Goal: Information Seeking & Learning: Find specific fact

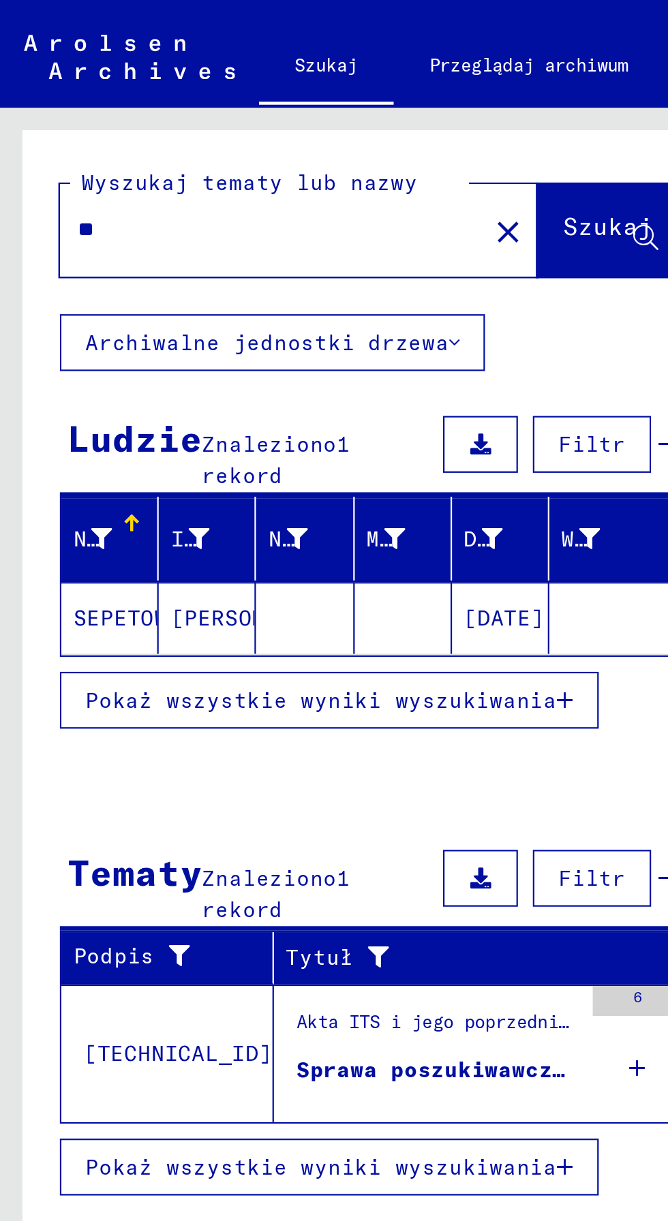
type input "*"
click at [283, 109] on font "Szukaj" at bounding box center [276, 103] width 41 height 14
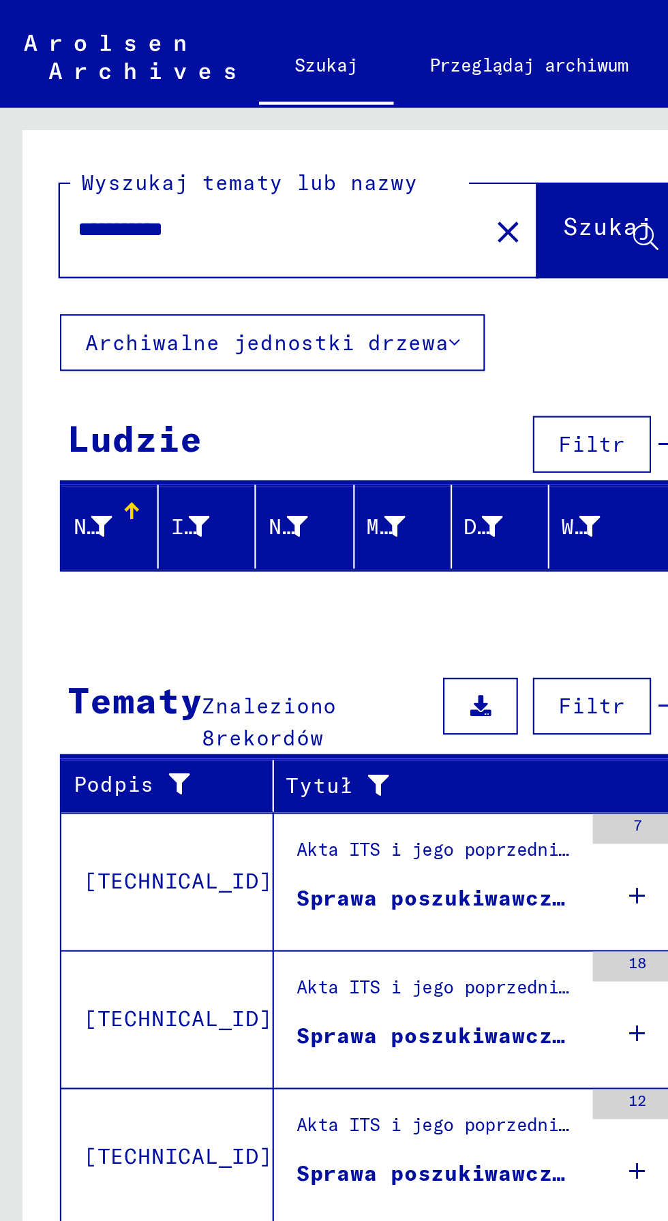
click at [166, 110] on input "**********" at bounding box center [119, 104] width 168 height 14
click at [275, 110] on font "Szukaj" at bounding box center [276, 103] width 41 height 14
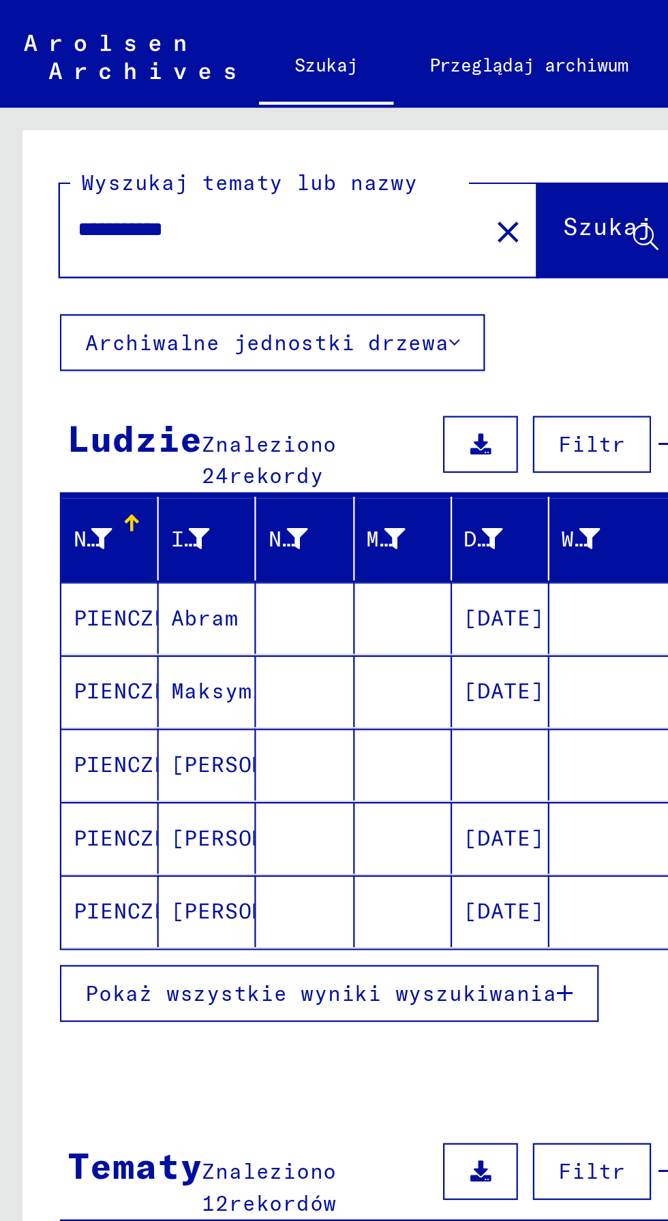
scroll to position [63, 0]
click at [221, 440] on button "Pokaż wszystkie wyniki wyszukiwania" at bounding box center [149, 453] width 245 height 26
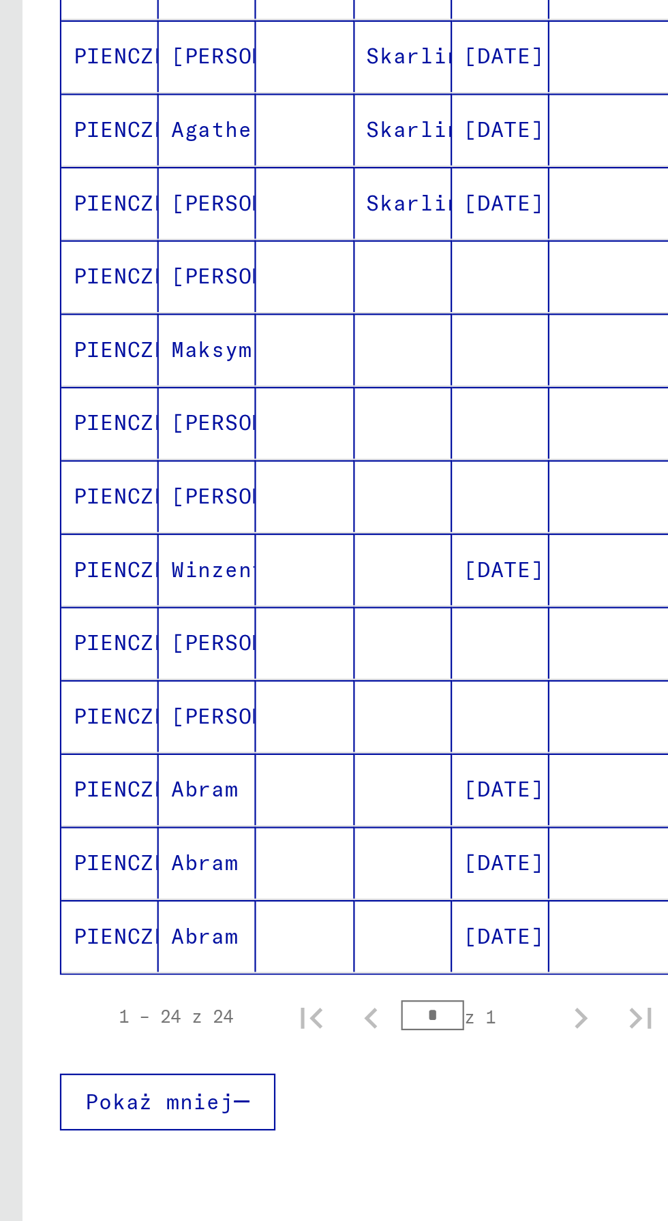
scroll to position [197, 0]
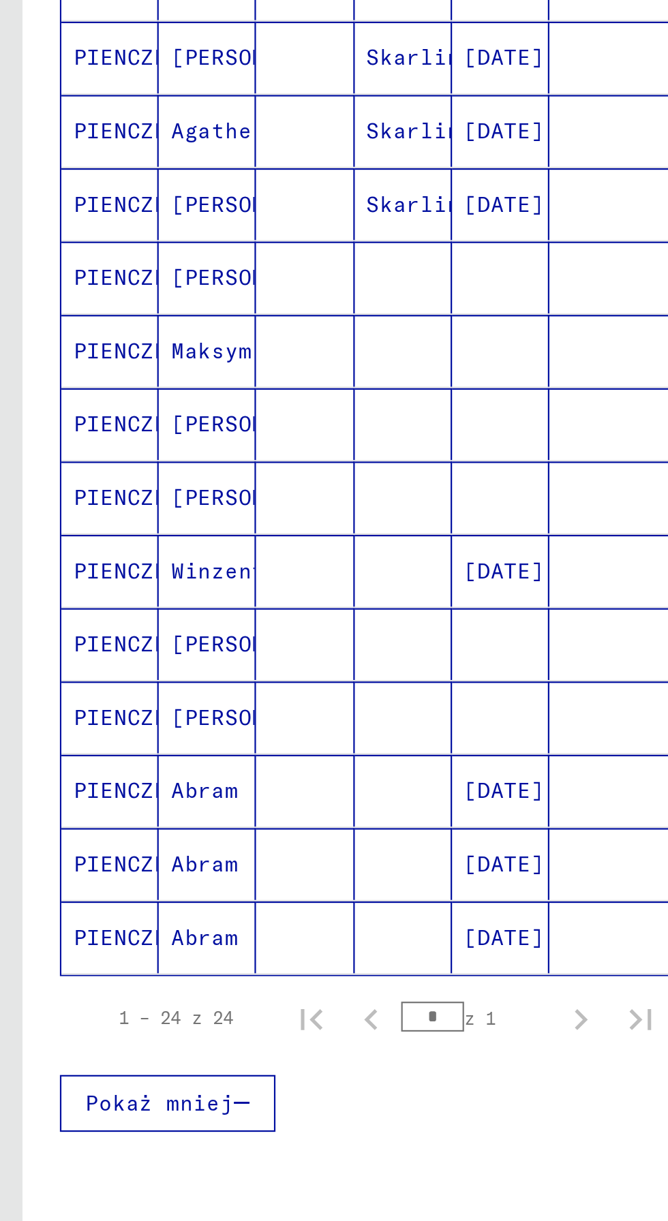
click at [229, 769] on mat-cell "[DATE]" at bounding box center [228, 785] width 44 height 33
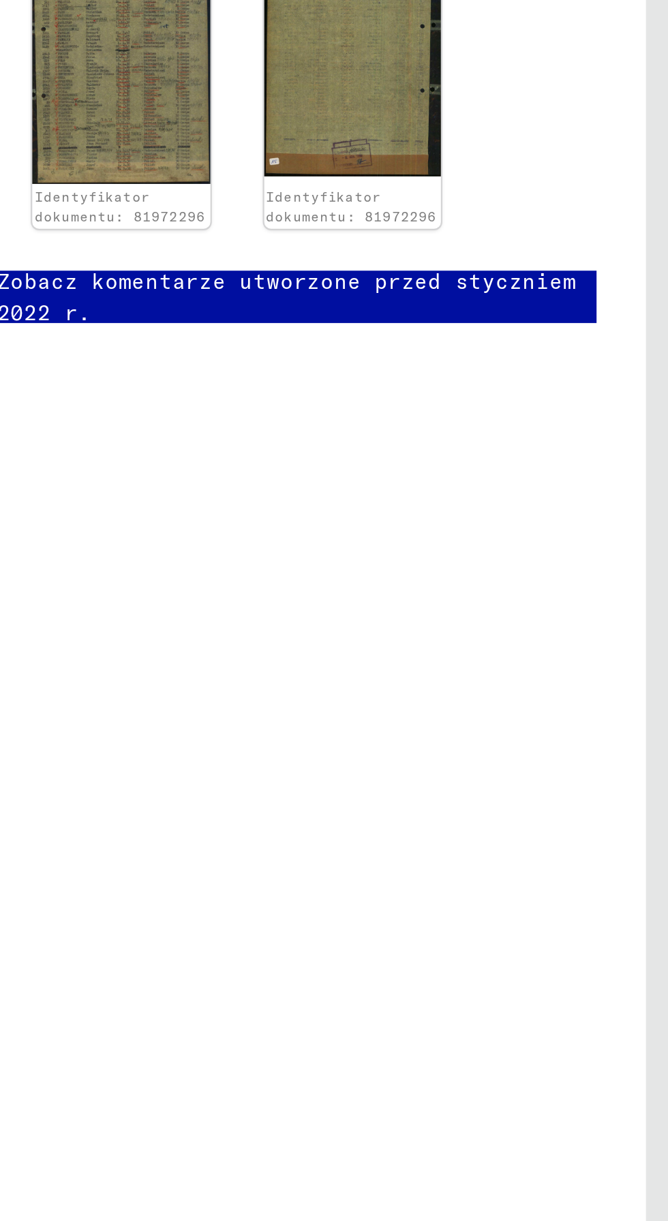
scroll to position [0, 9]
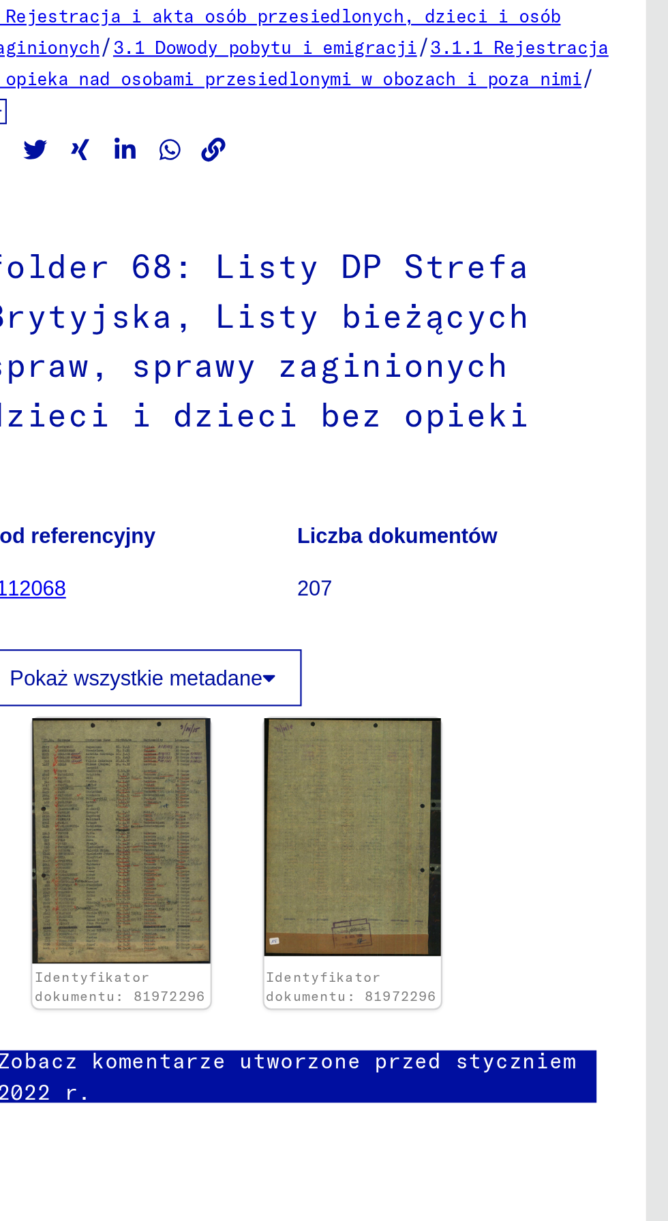
click at [436, 456] on img at bounding box center [418, 459] width 81 height 112
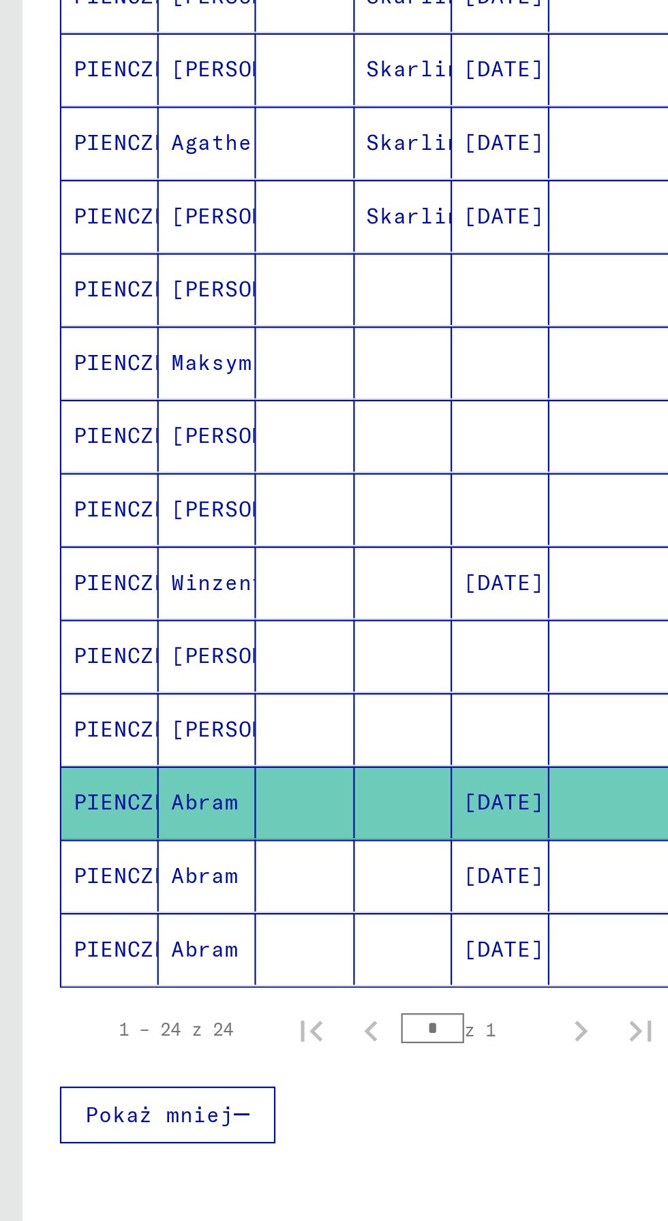
click at [230, 679] on font "[DATE]" at bounding box center [229, 685] width 37 height 12
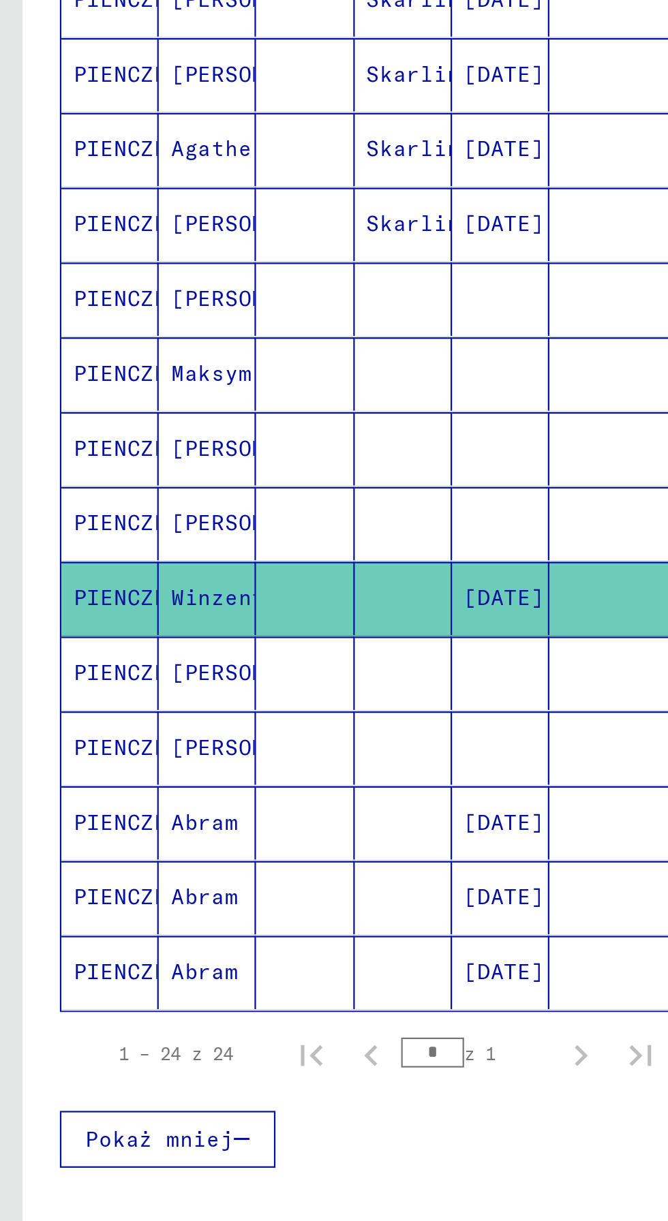
click at [234, 649] on mat-cell at bounding box center [228, 663] width 44 height 33
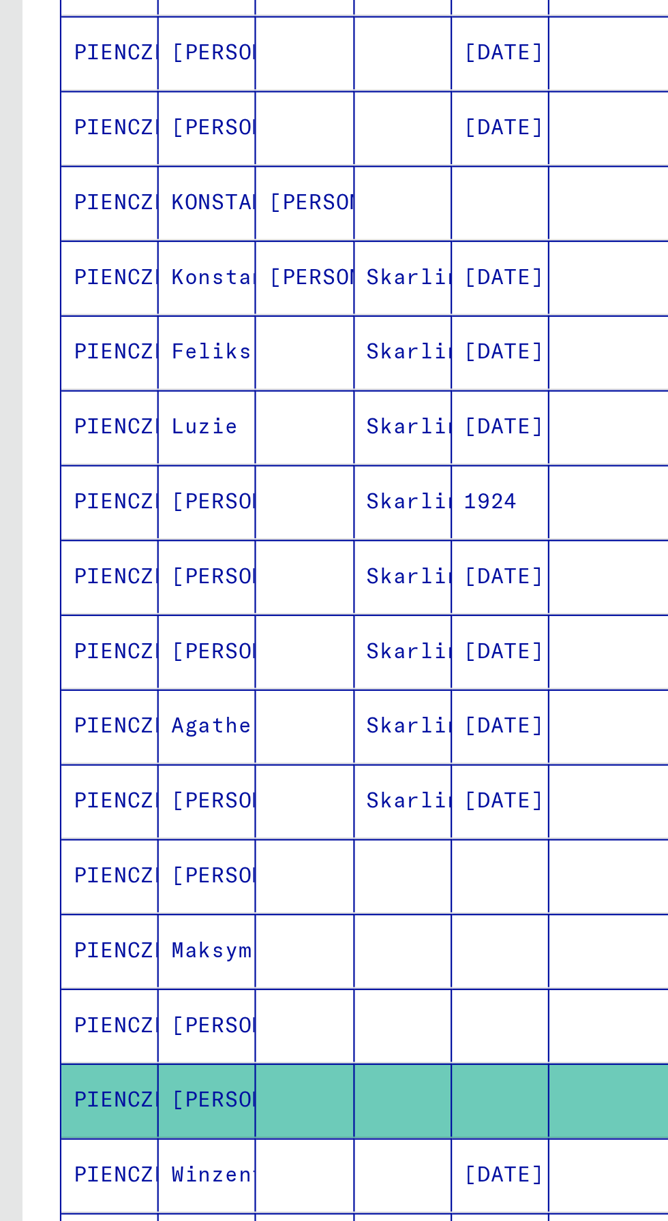
scroll to position [273, 0]
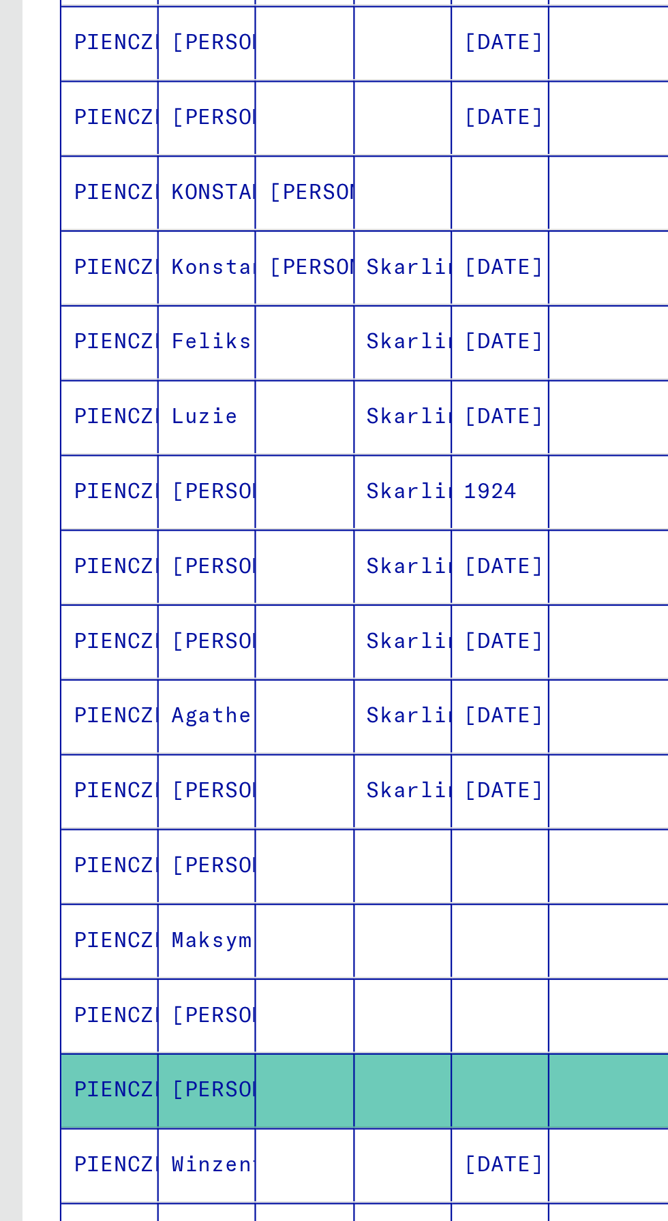
click at [211, 510] on mat-cell at bounding box center [228, 520] width 44 height 33
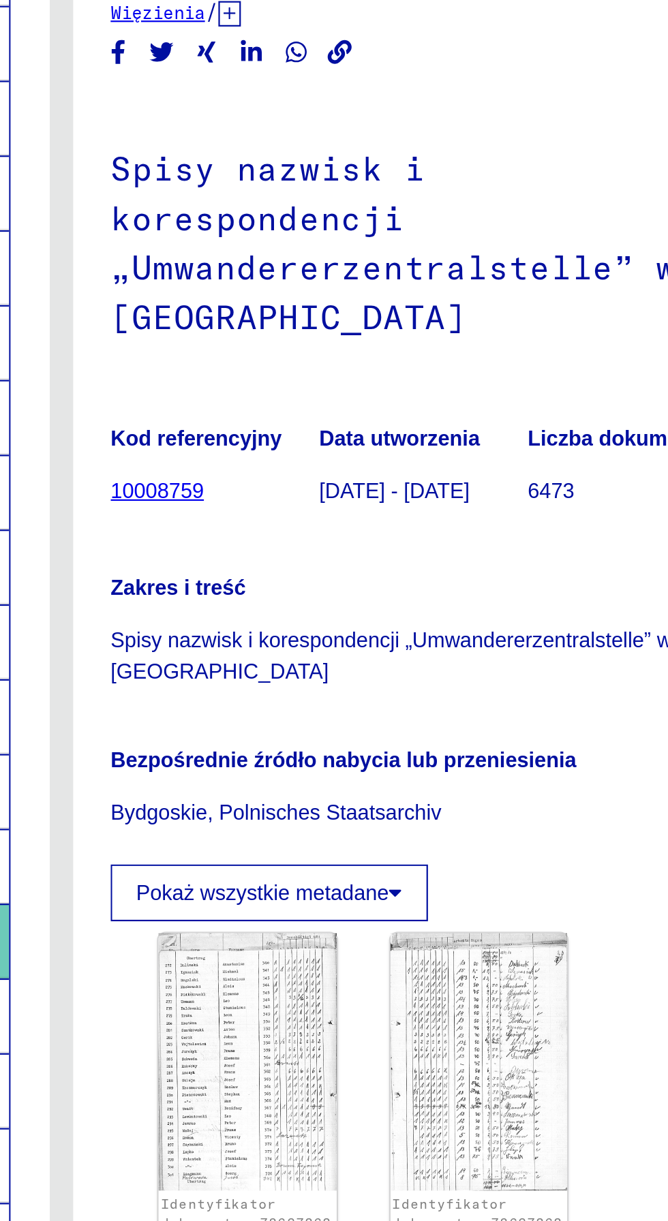
click at [429, 540] on img at bounding box center [418, 575] width 81 height 117
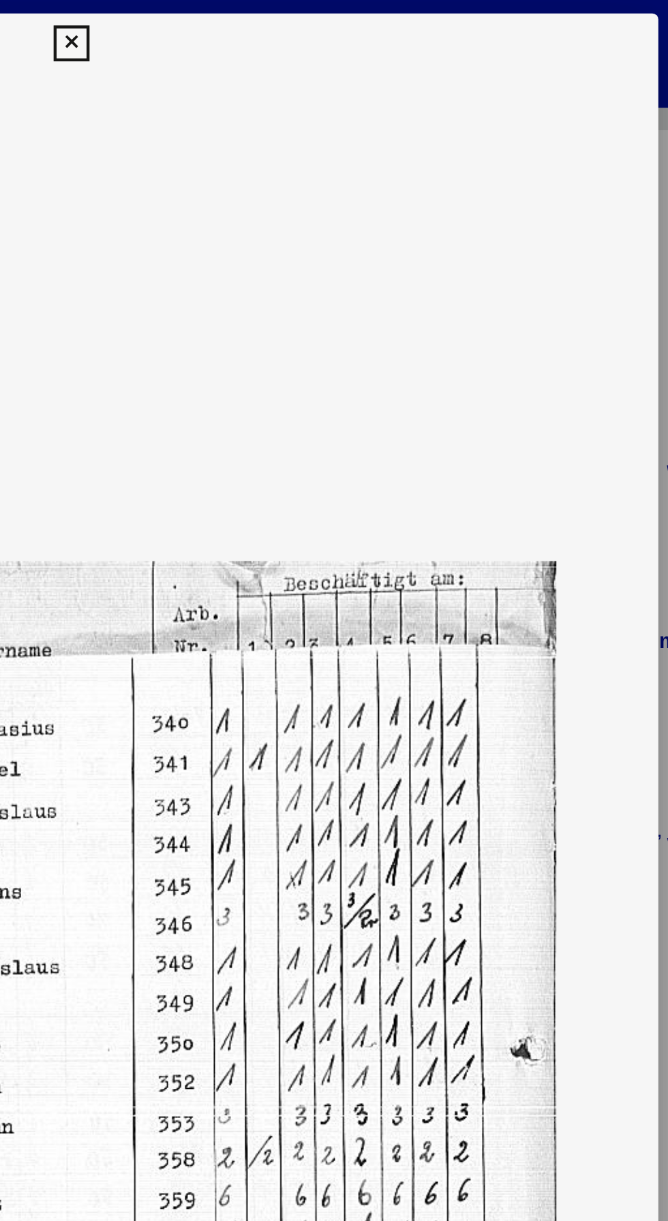
click at [340, 27] on button at bounding box center [334, 19] width 24 height 27
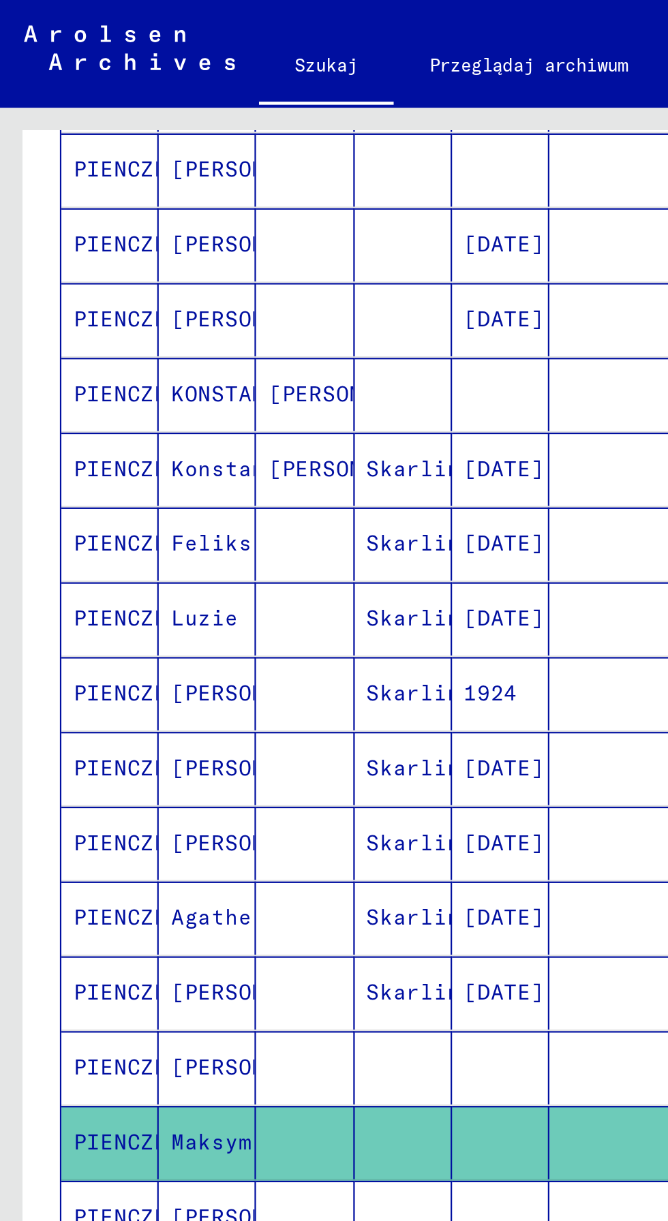
scroll to position [309, 0]
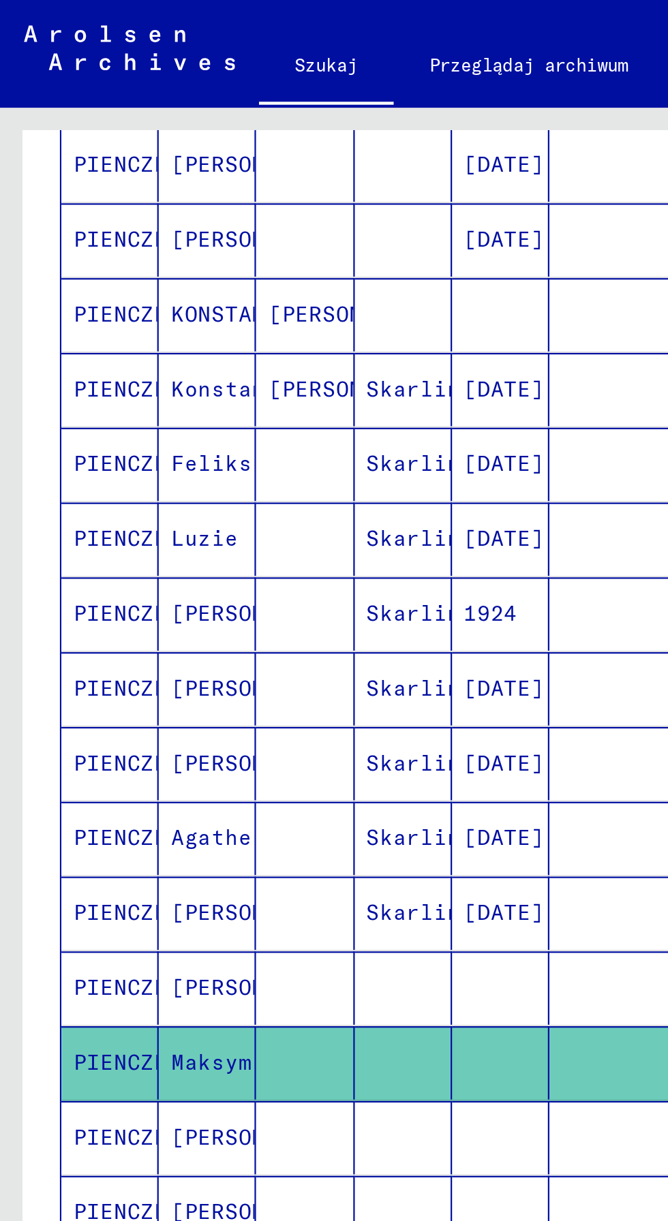
click at [221, 433] on mat-cell at bounding box center [228, 449] width 44 height 33
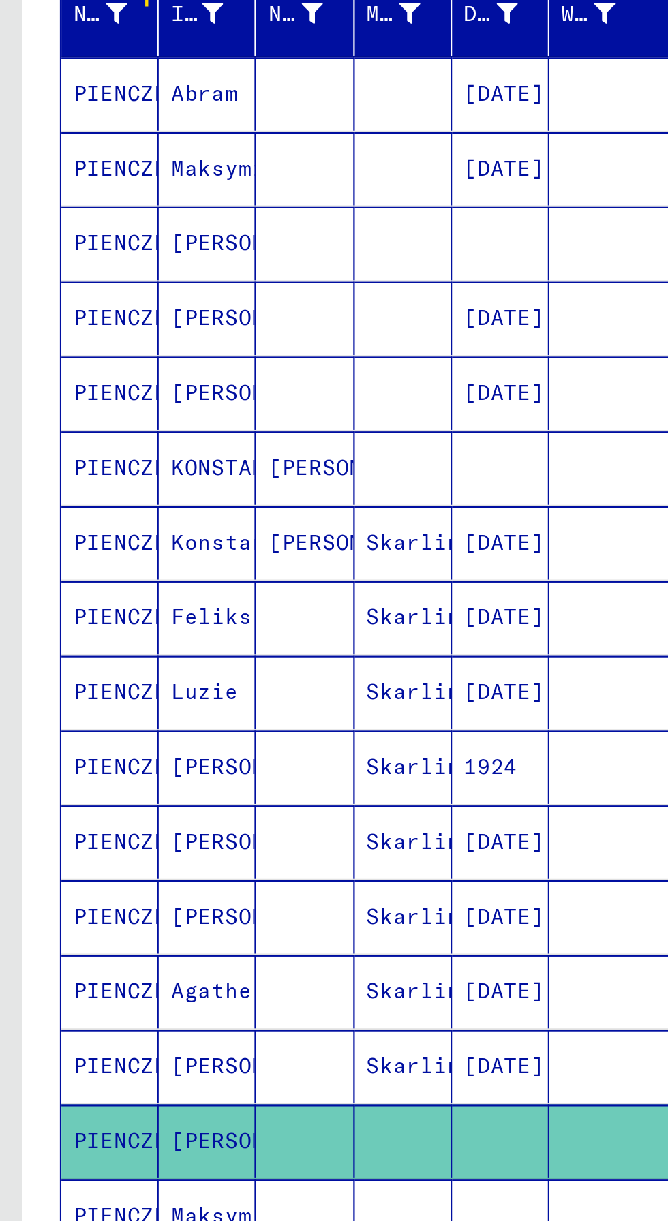
scroll to position [180, 0]
click at [232, 538] on font "[DATE]" at bounding box center [229, 544] width 37 height 12
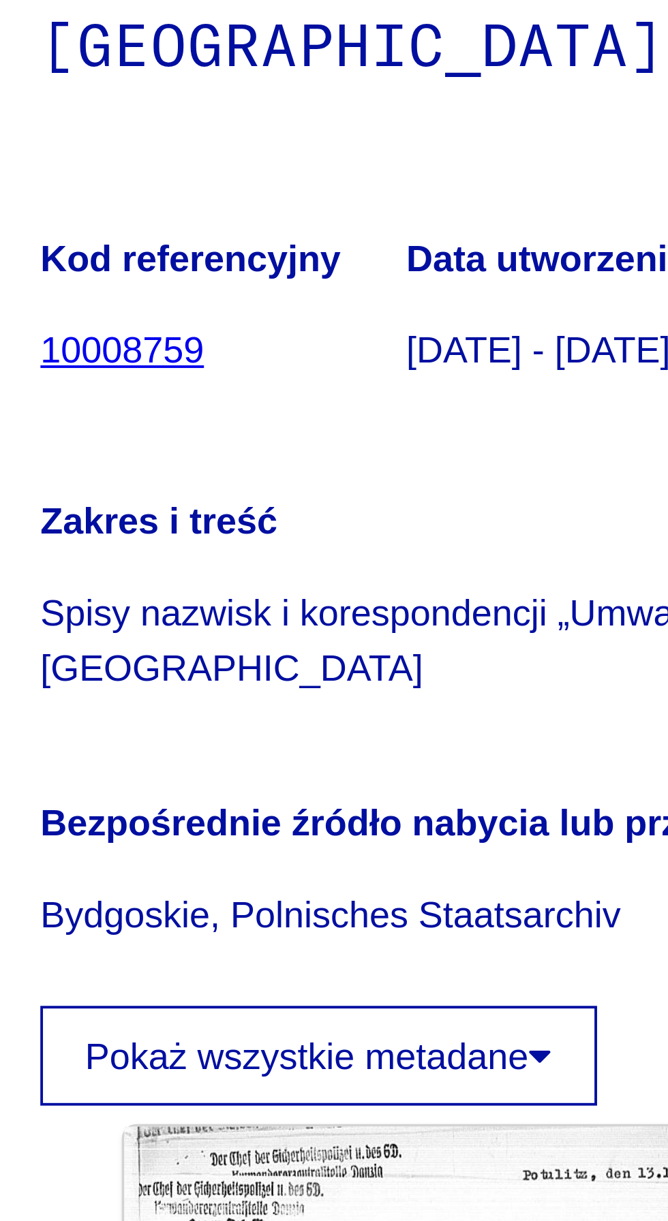
scroll to position [67, 9]
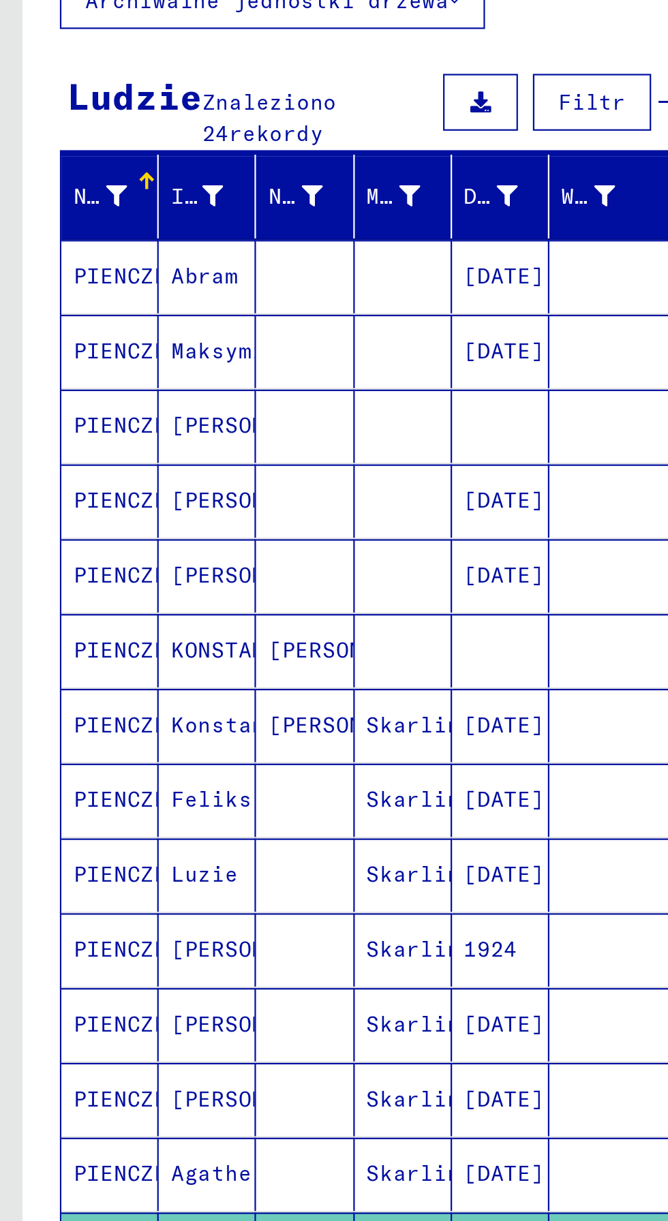
scroll to position [93, 0]
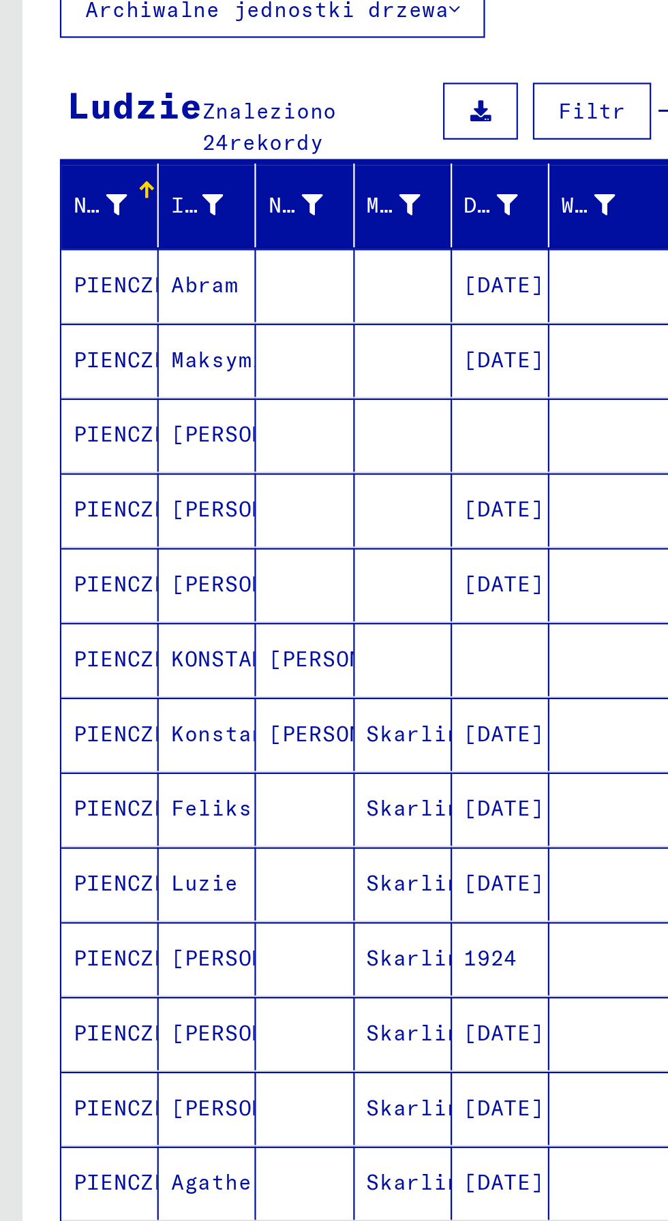
click at [224, 387] on font "[DATE]" at bounding box center [229, 393] width 37 height 12
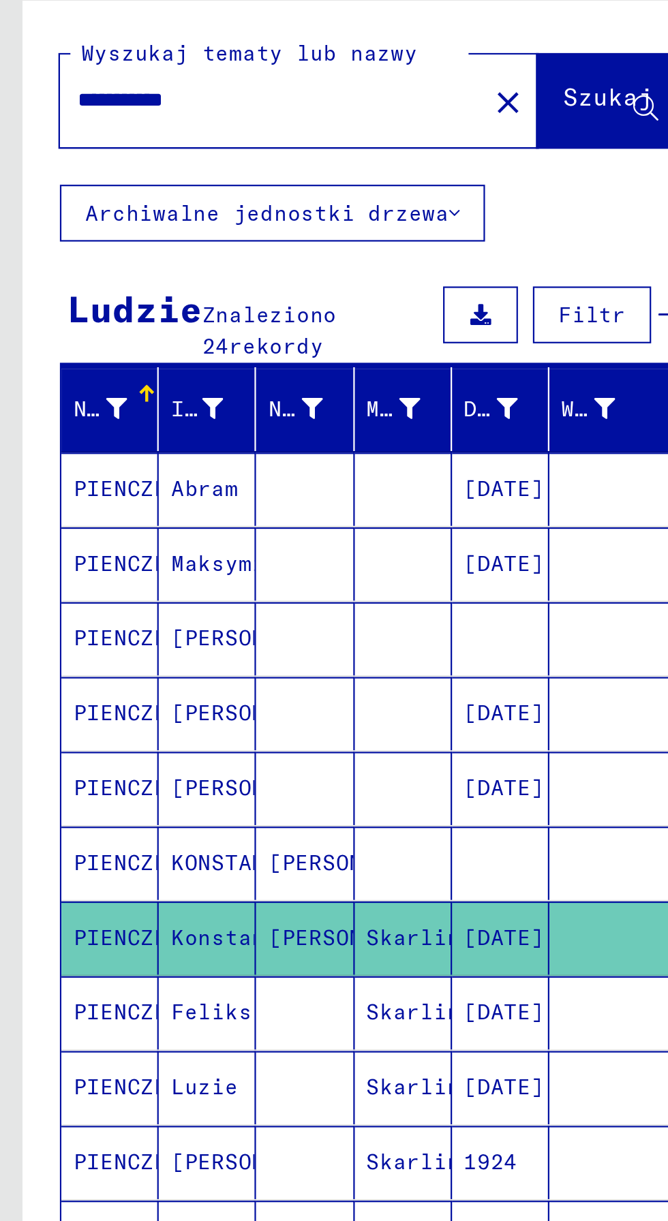
click at [229, 411] on font "[DATE]" at bounding box center [229, 418] width 37 height 14
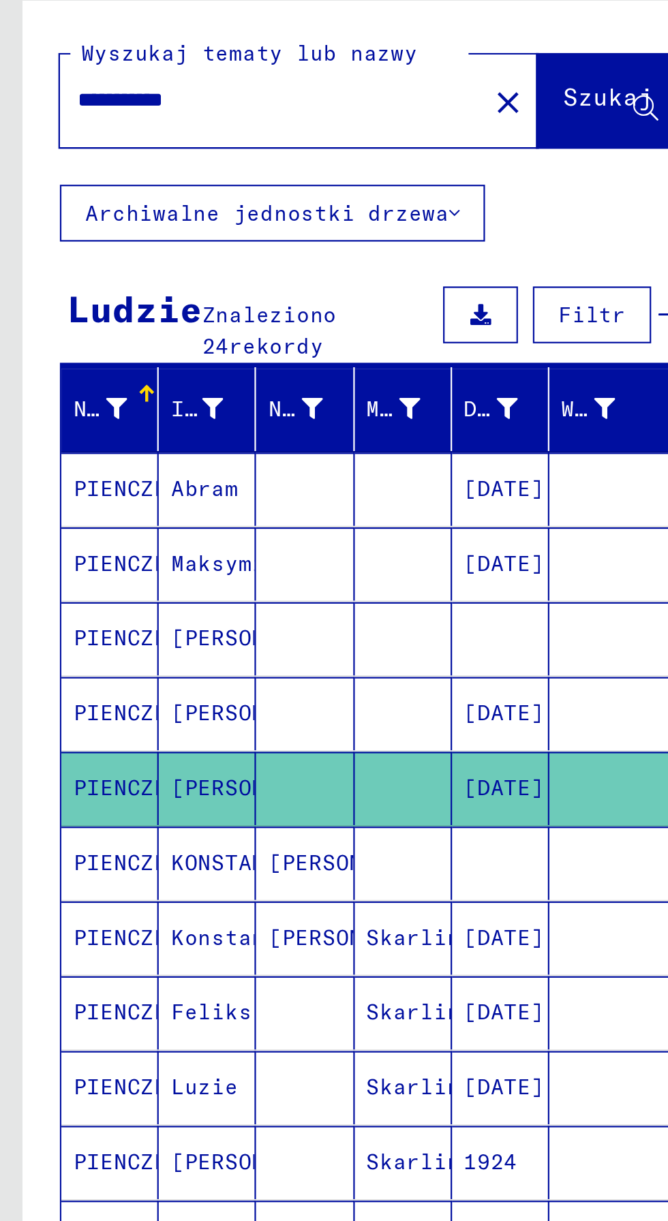
scroll to position [67, 9]
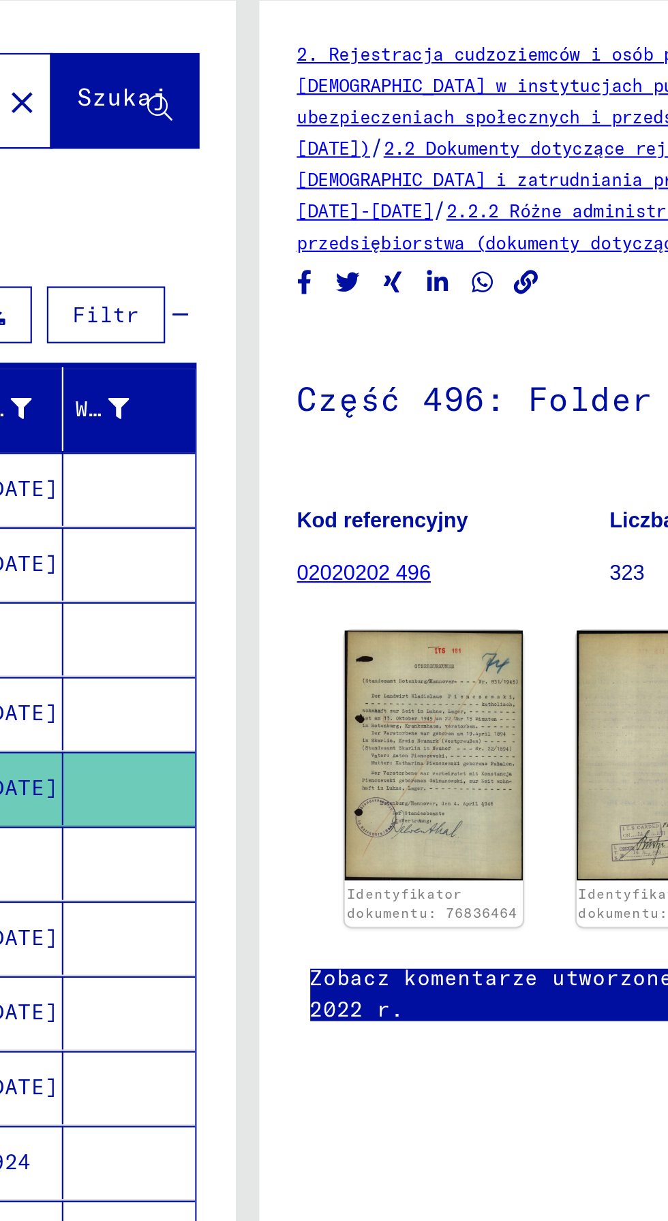
click at [418, 349] on img at bounding box center [418, 403] width 81 height 114
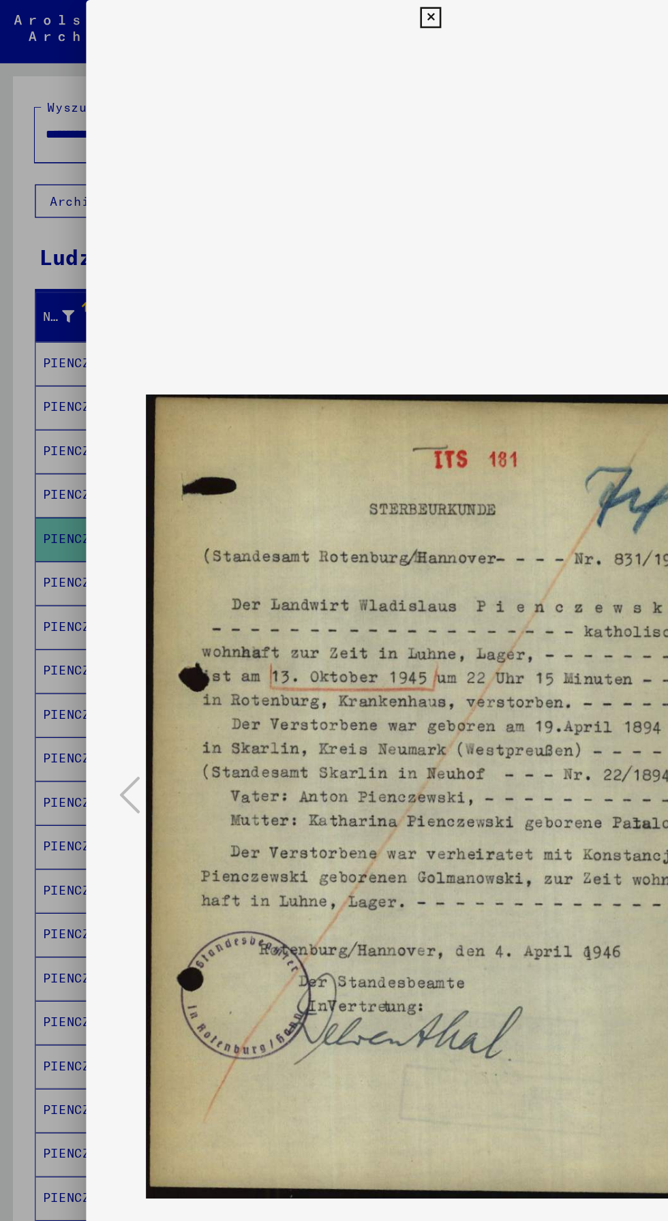
click at [352, 31] on img at bounding box center [334, 617] width 442 height 1181
click at [333, 15] on icon at bounding box center [334, 13] width 16 height 16
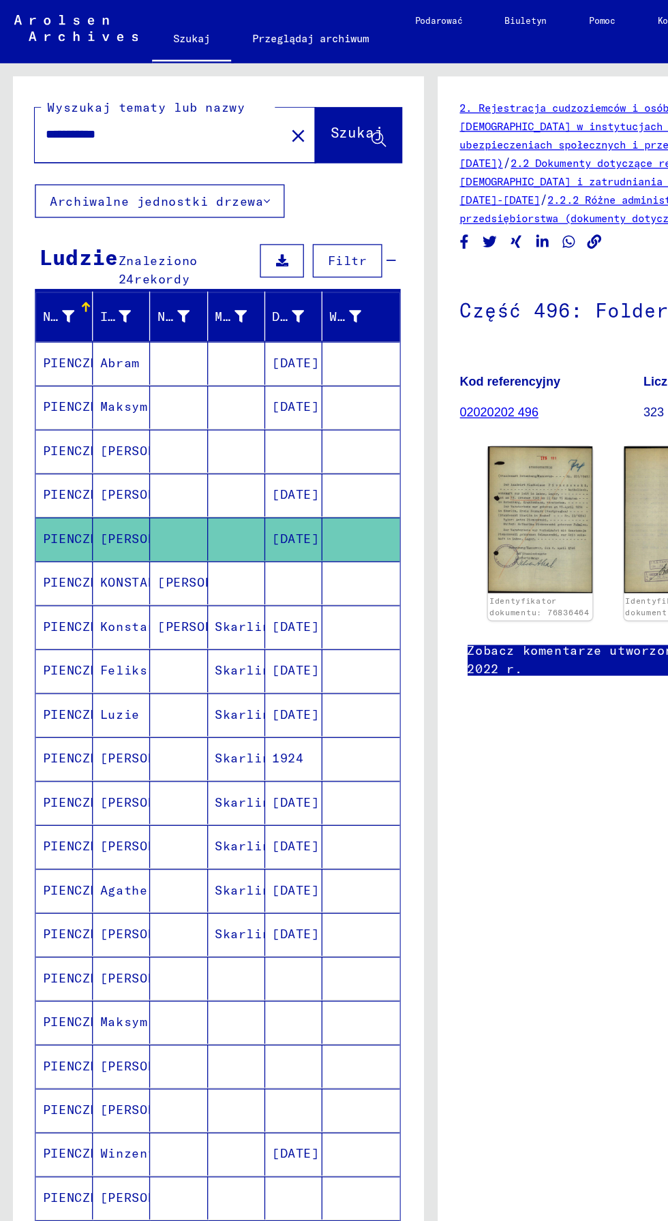
click at [260, 367] on mat-cell at bounding box center [280, 383] width 60 height 33
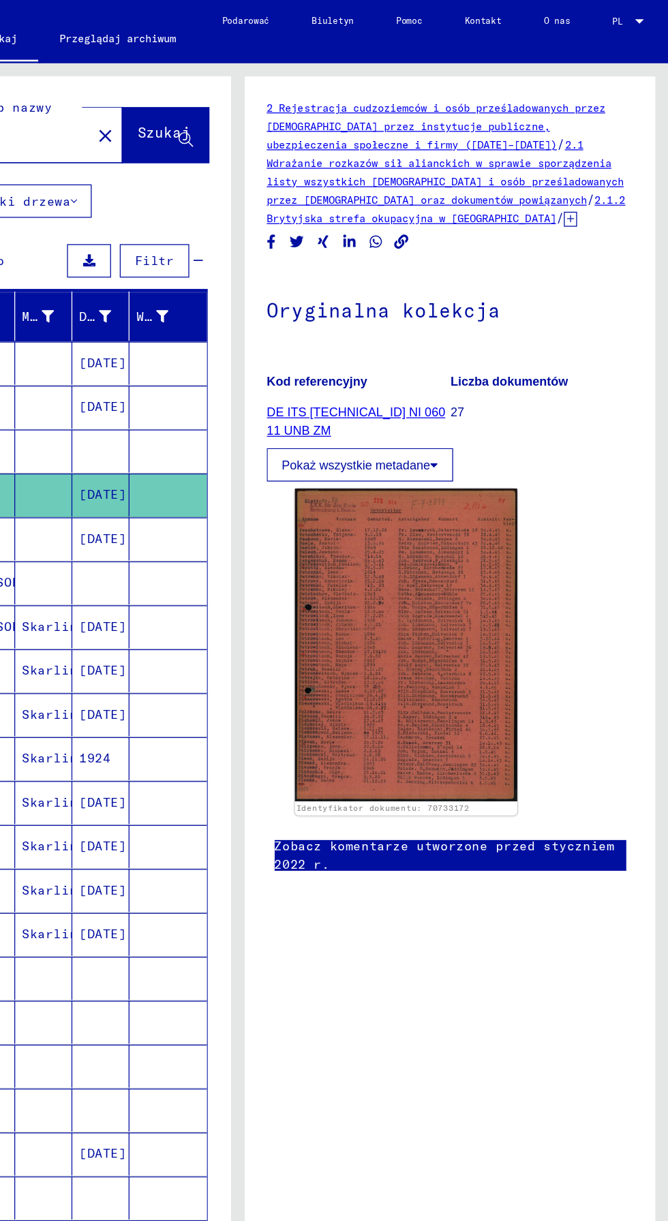
click at [473, 455] on img at bounding box center [464, 500] width 172 height 242
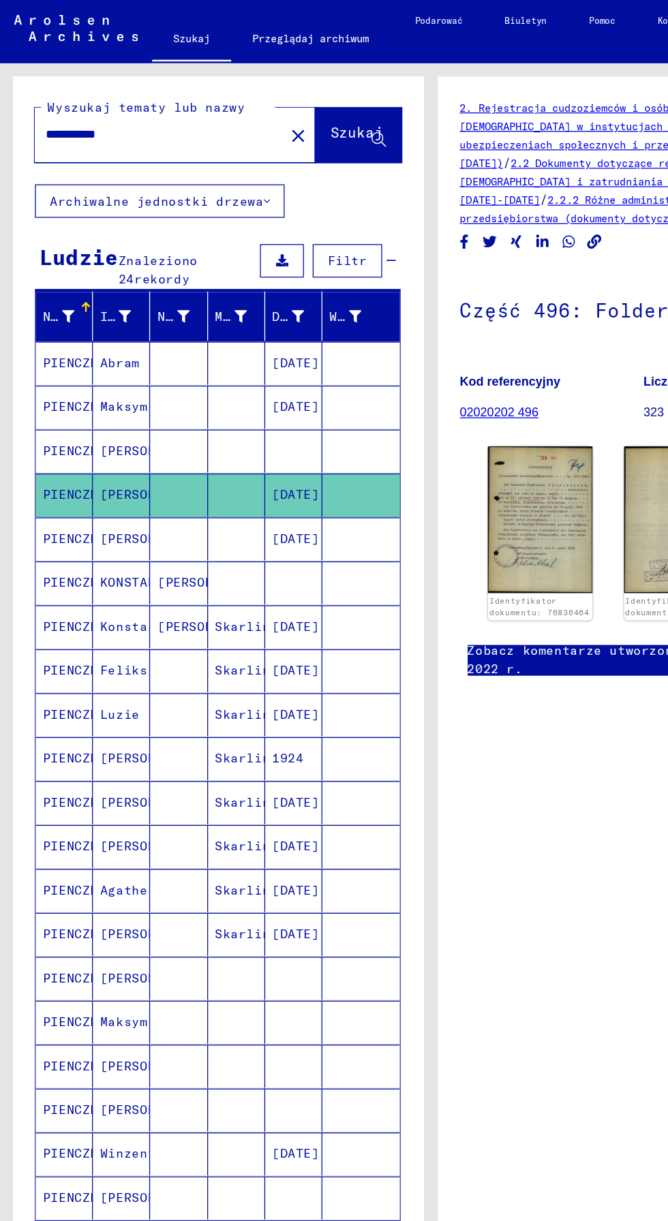
click at [177, 110] on input "**********" at bounding box center [123, 104] width 177 height 14
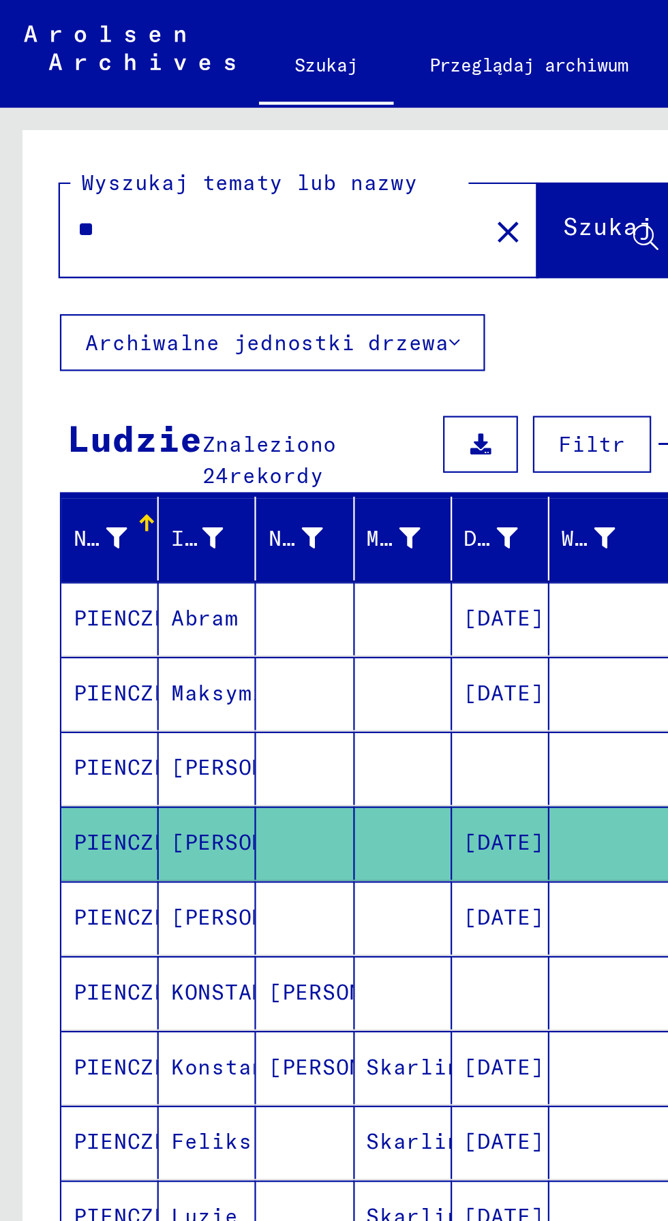
type input "*"
type input "*****"
click at [279, 93] on button "Szukaj" at bounding box center [278, 105] width 67 height 42
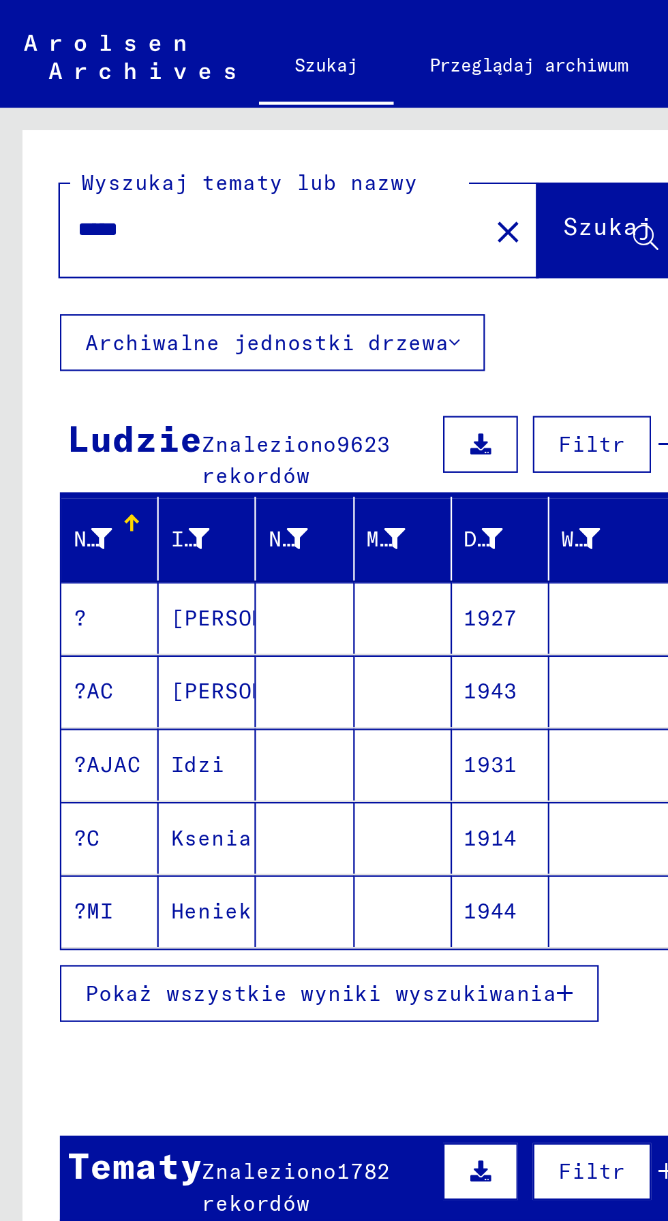
scroll to position [63, 0]
click at [211, 440] on button "Pokaż wszystkie wyniki wyszukiwania" at bounding box center [149, 453] width 245 height 26
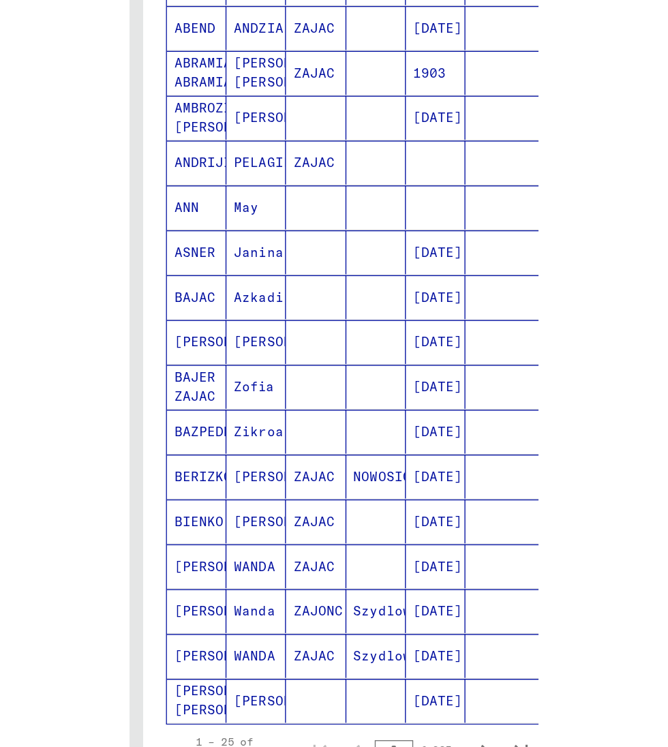
scroll to position [0, 0]
